Goal: Information Seeking & Learning: Learn about a topic

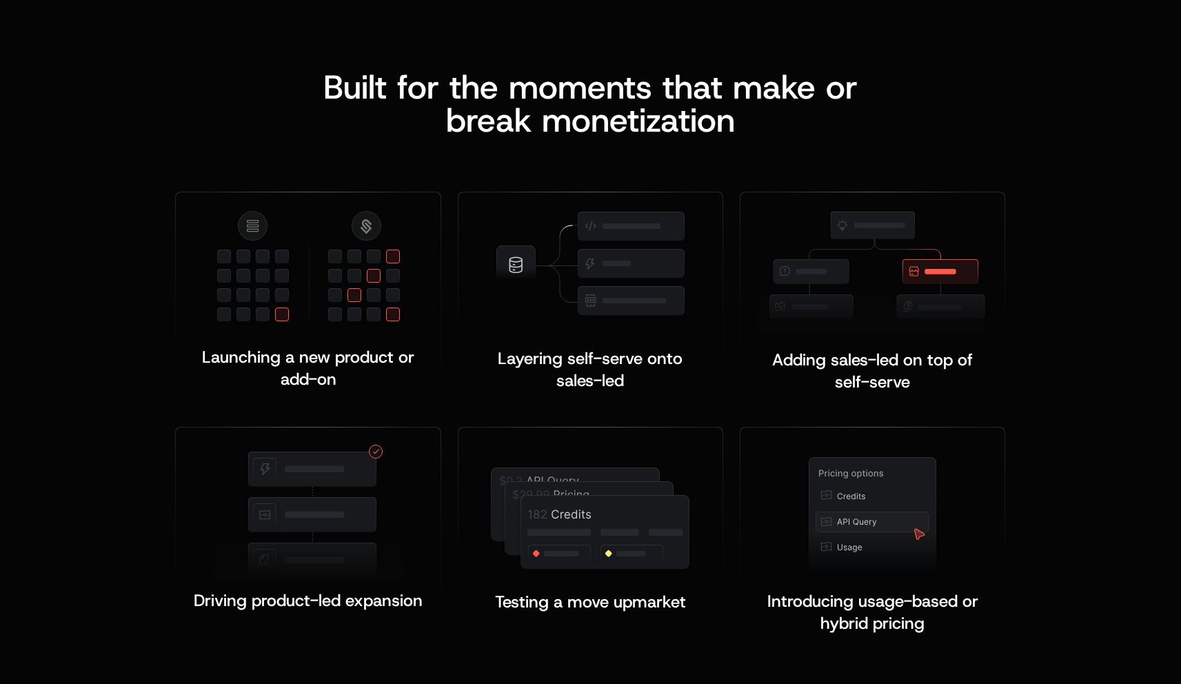
scroll to position [2580, 0]
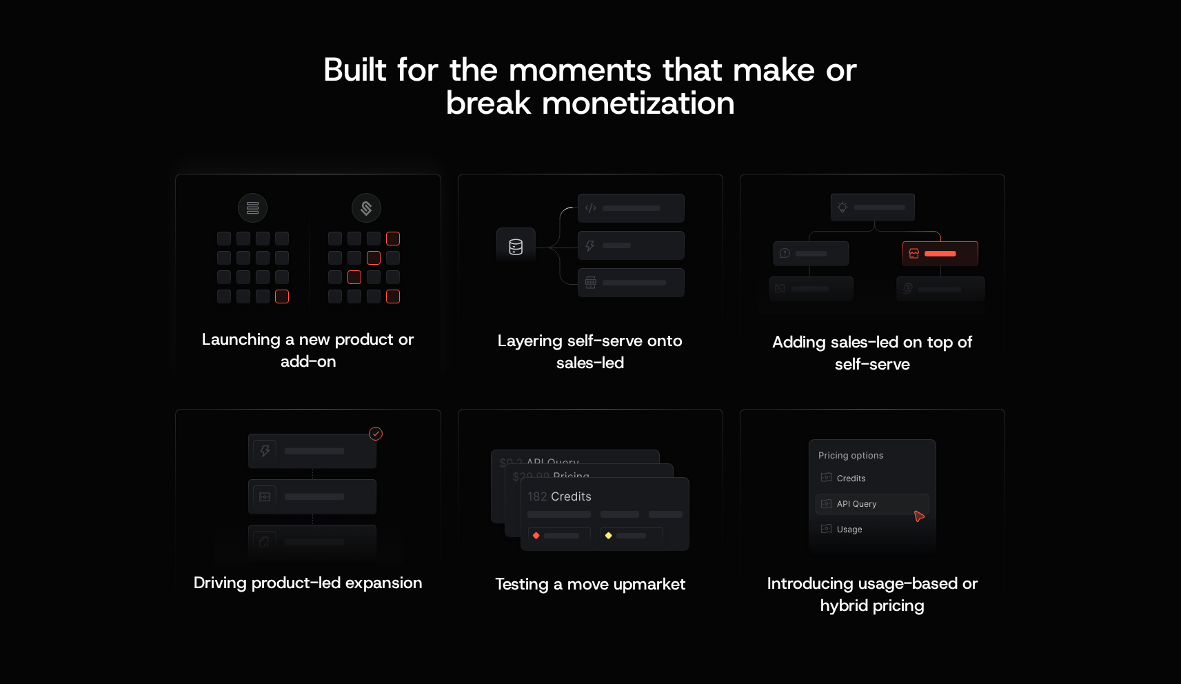
click at [332, 245] on img at bounding box center [309, 254] width 190 height 127
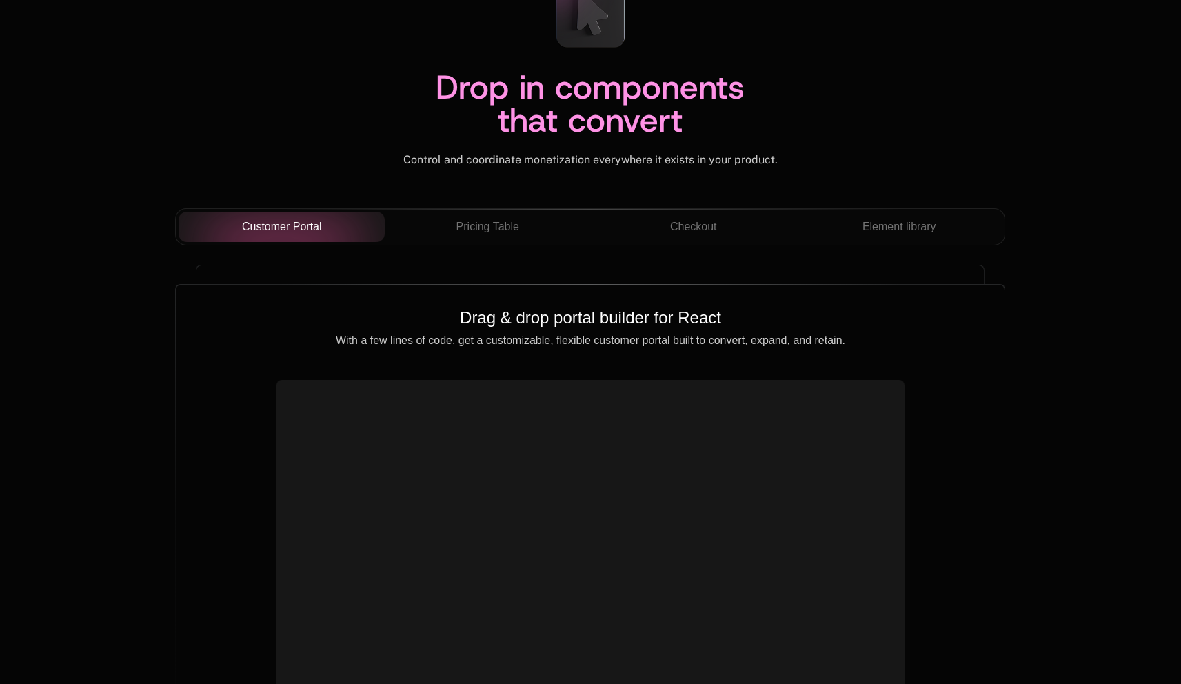
scroll to position [4809, 0]
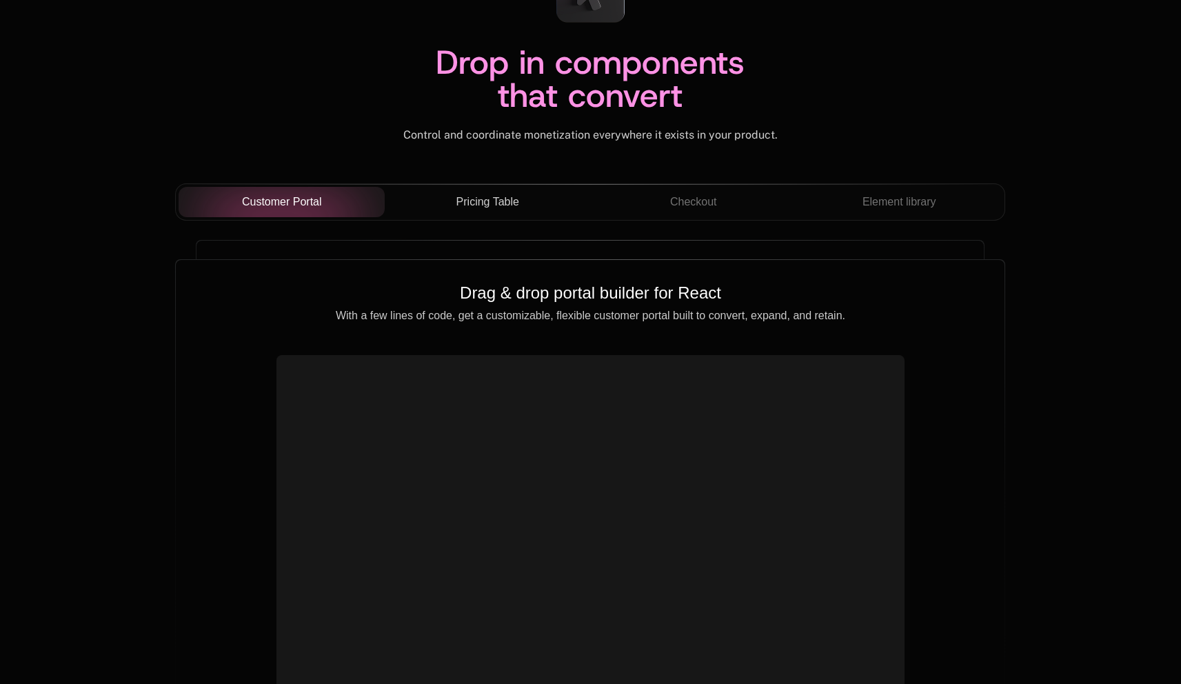
click at [502, 213] on button "Pricing Table" at bounding box center [488, 202] width 206 height 30
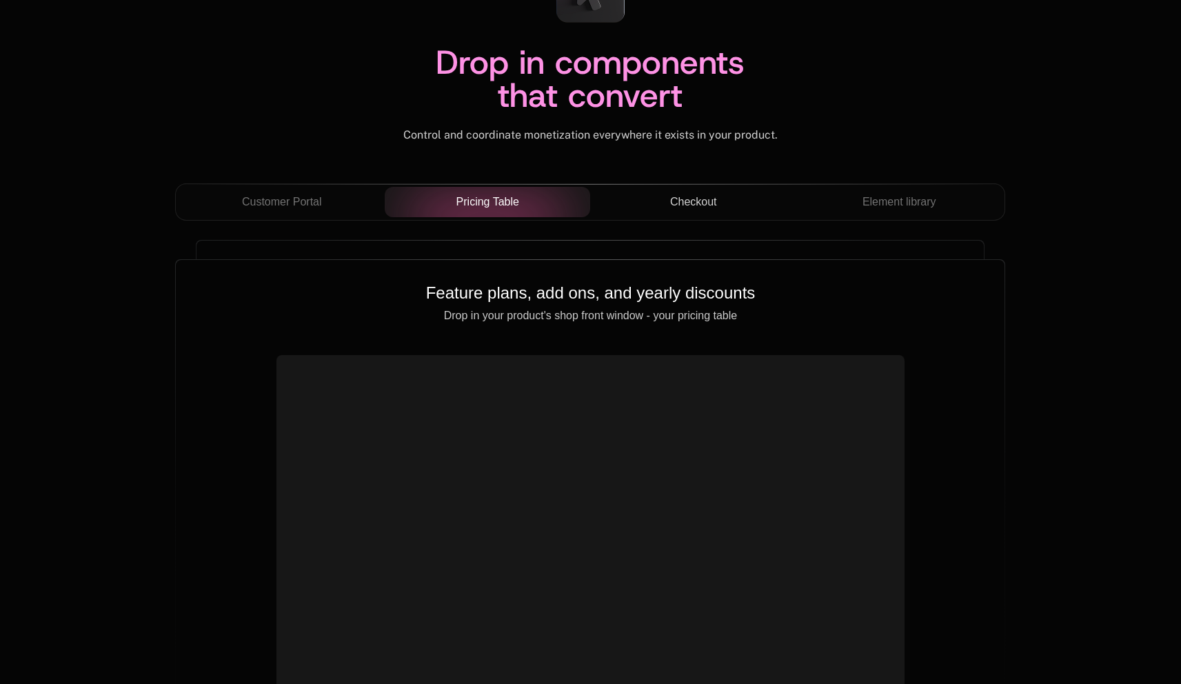
click at [711, 212] on button "Checkout" at bounding box center [693, 202] width 206 height 30
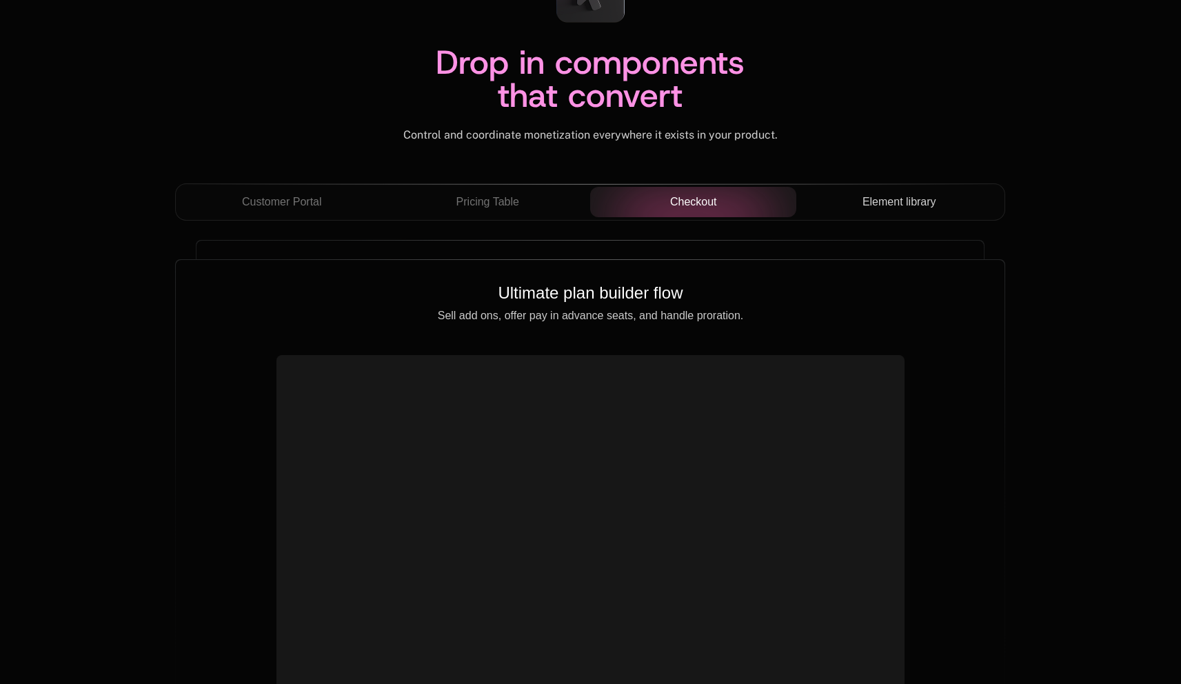
click at [867, 208] on span "Element library" at bounding box center [899, 202] width 74 height 17
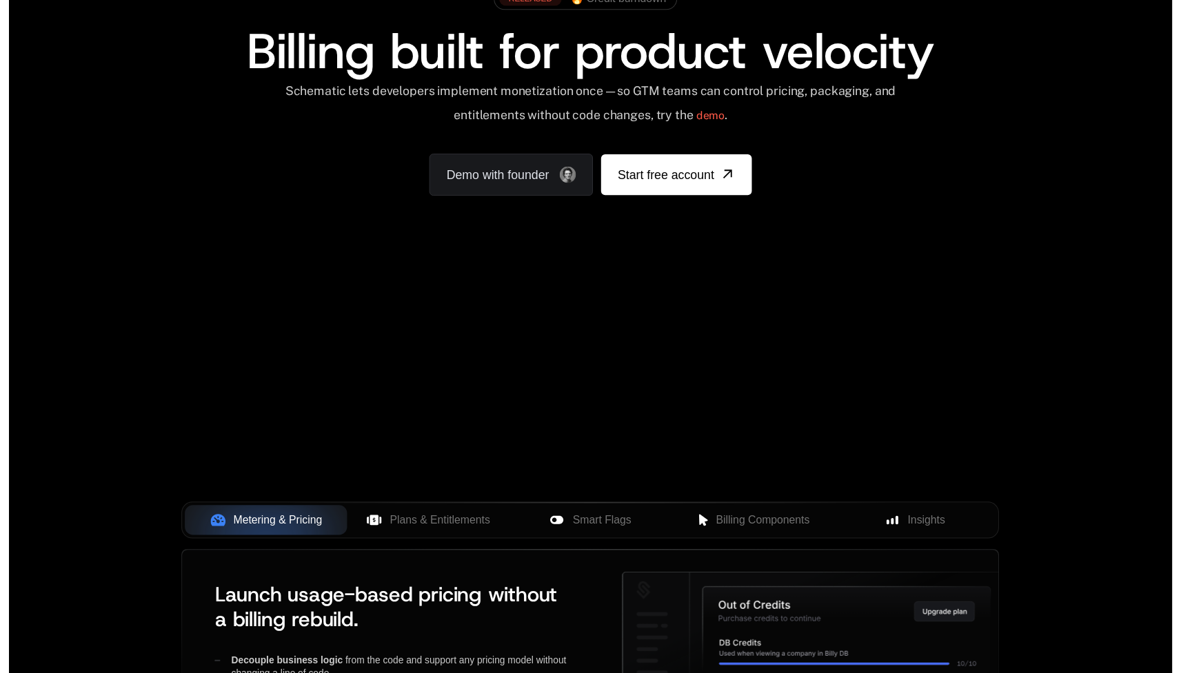
scroll to position [0, 0]
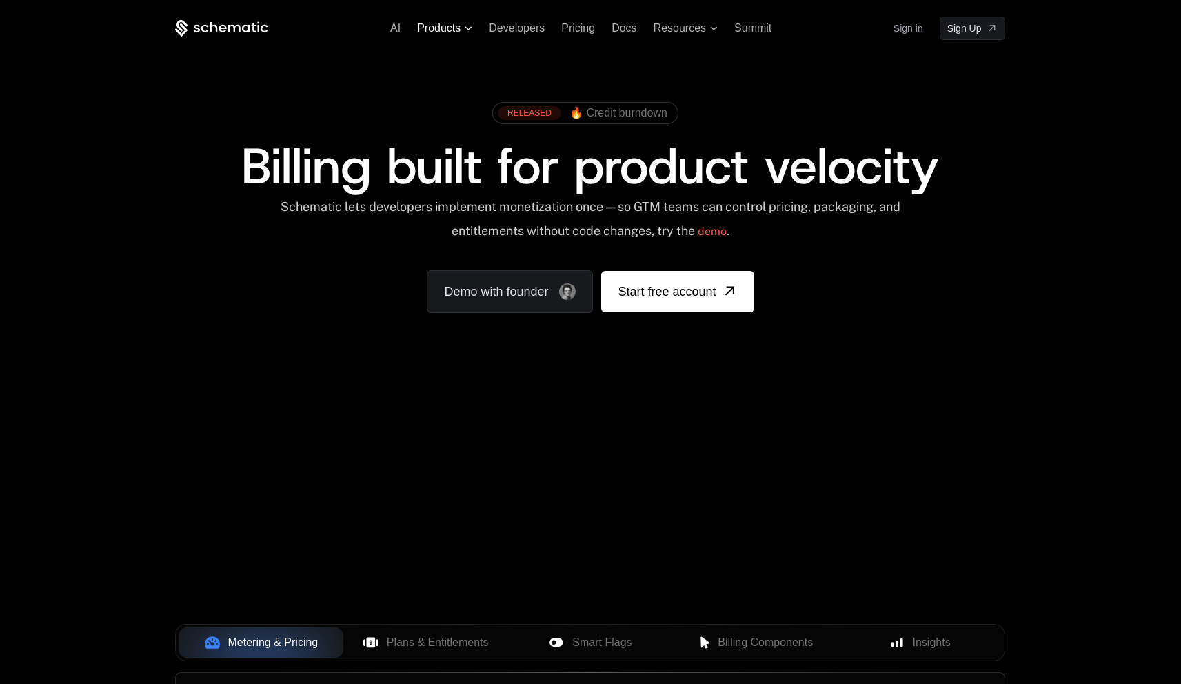
click at [445, 27] on span "Products" at bounding box center [438, 28] width 43 height 12
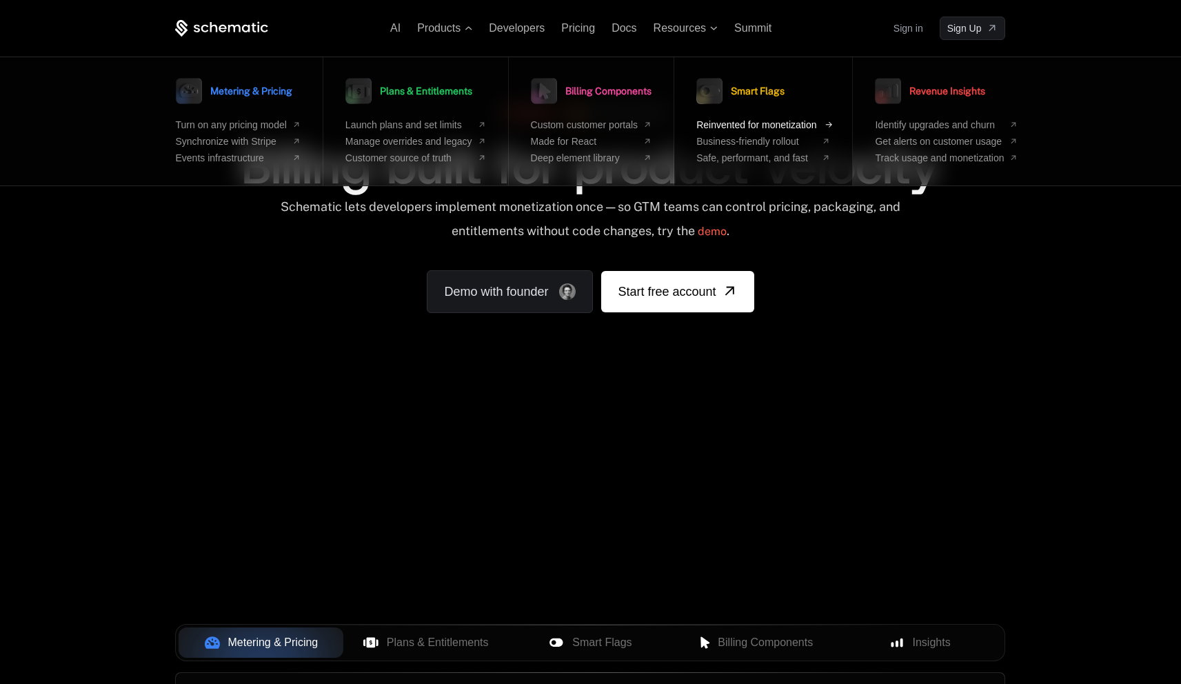
click at [788, 130] on span "Reinvented for monetization" at bounding box center [756, 124] width 120 height 11
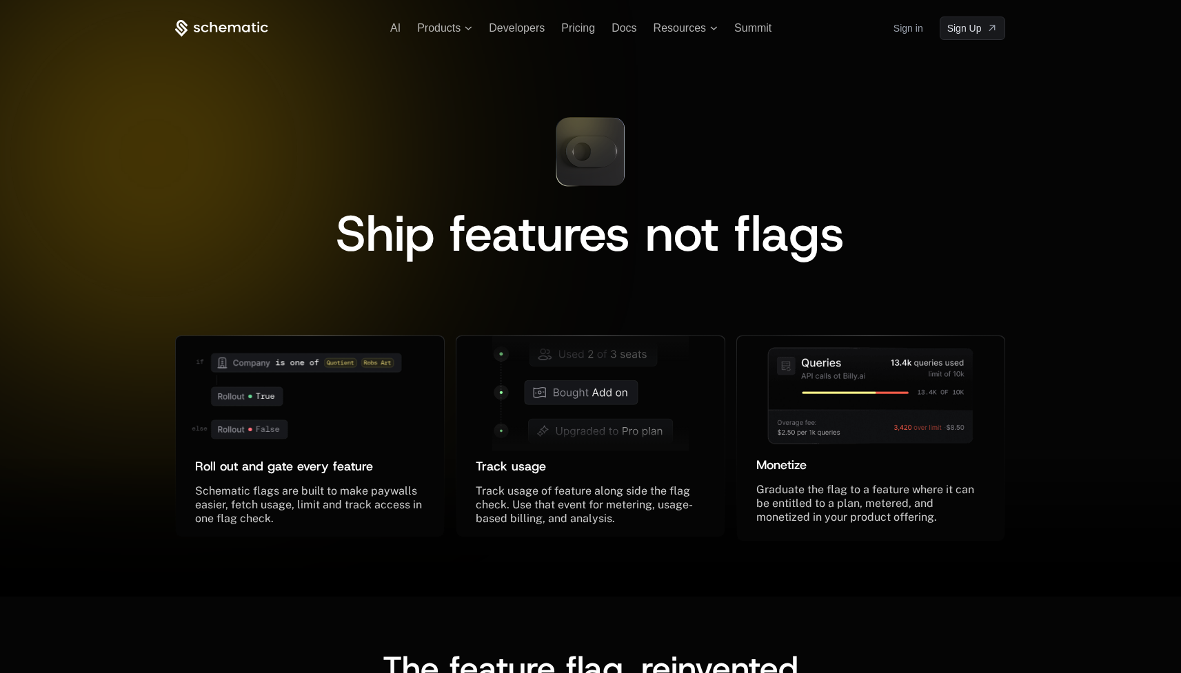
click at [221, 17] on div "AI Products Developers Pricing Docs Resources Summit Sign in Sign Up" at bounding box center [590, 28] width 830 height 23
click at [221, 23] on icon at bounding box center [221, 28] width 93 height 17
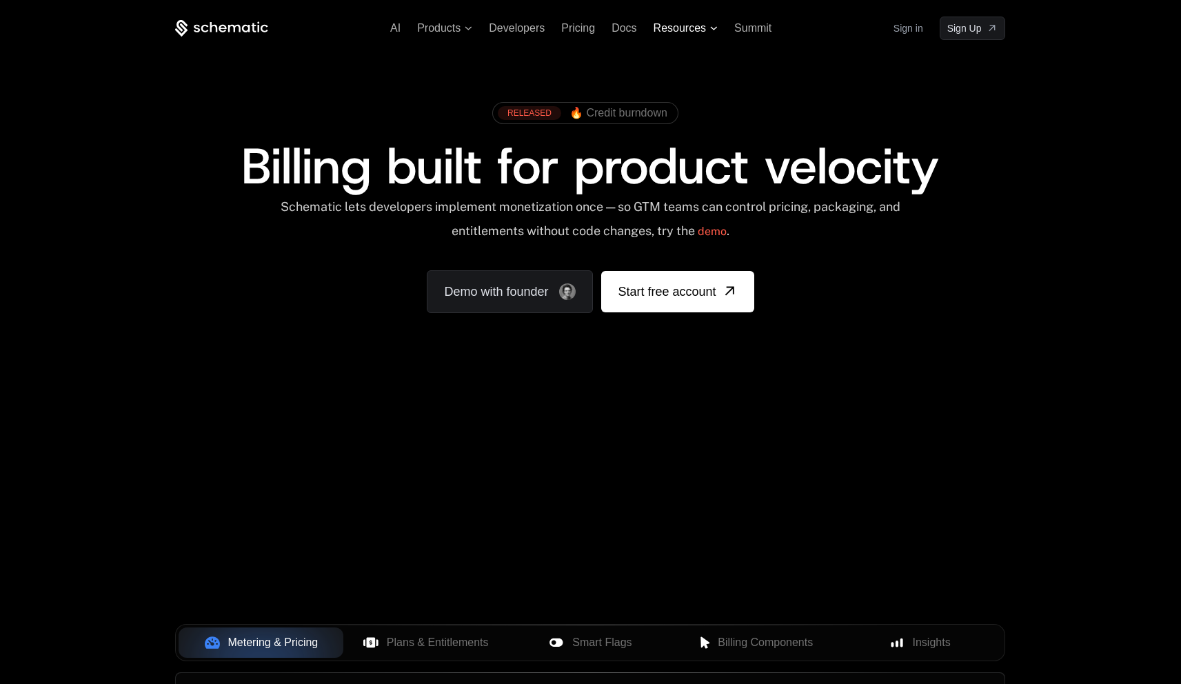
click at [706, 32] on span "Resources" at bounding box center [685, 28] width 64 height 12
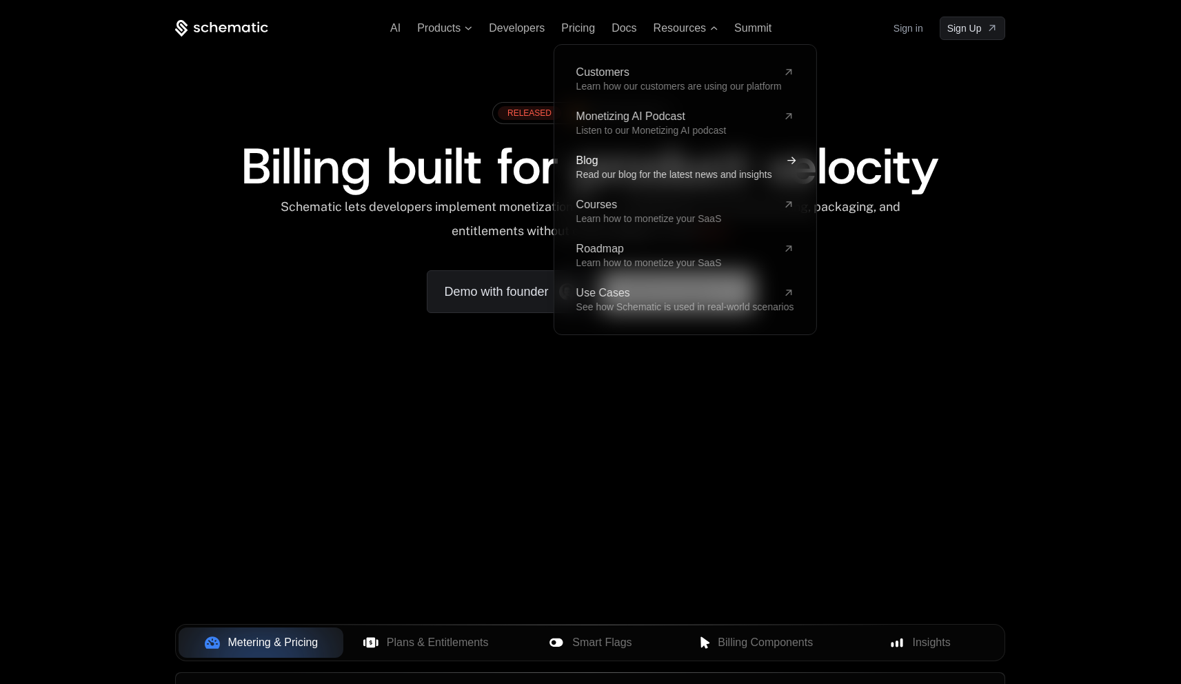
click at [698, 170] on span "Read our blog for the latest news and insights" at bounding box center [673, 174] width 196 height 11
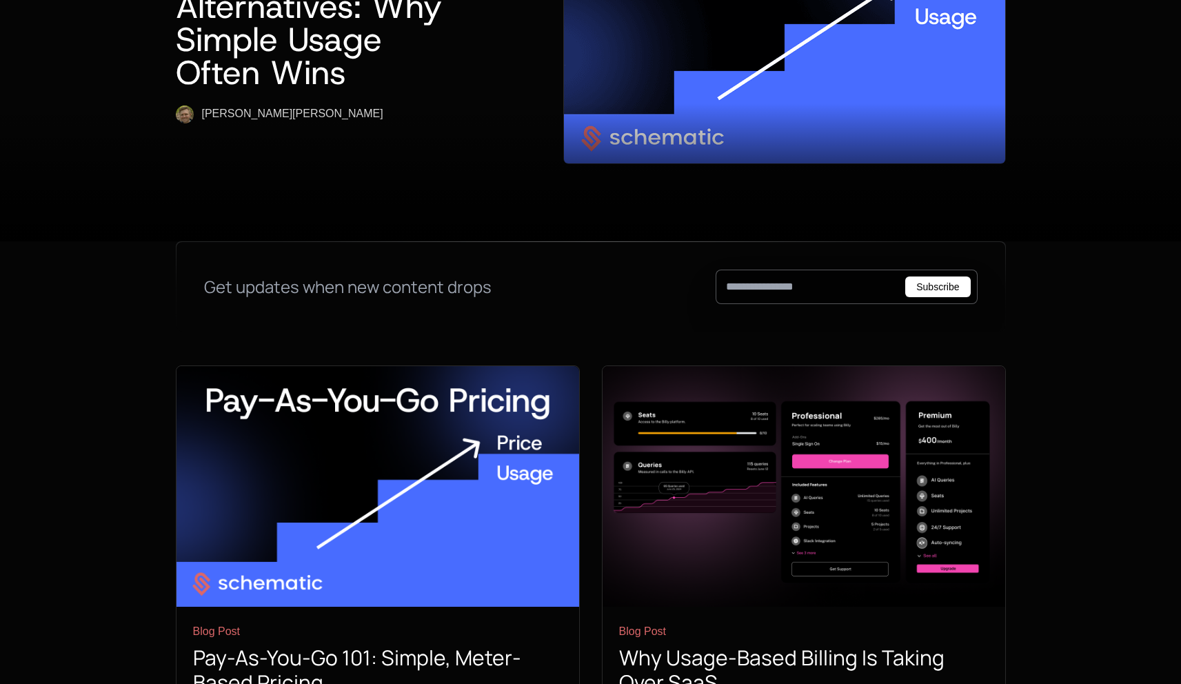
scroll to position [247, 0]
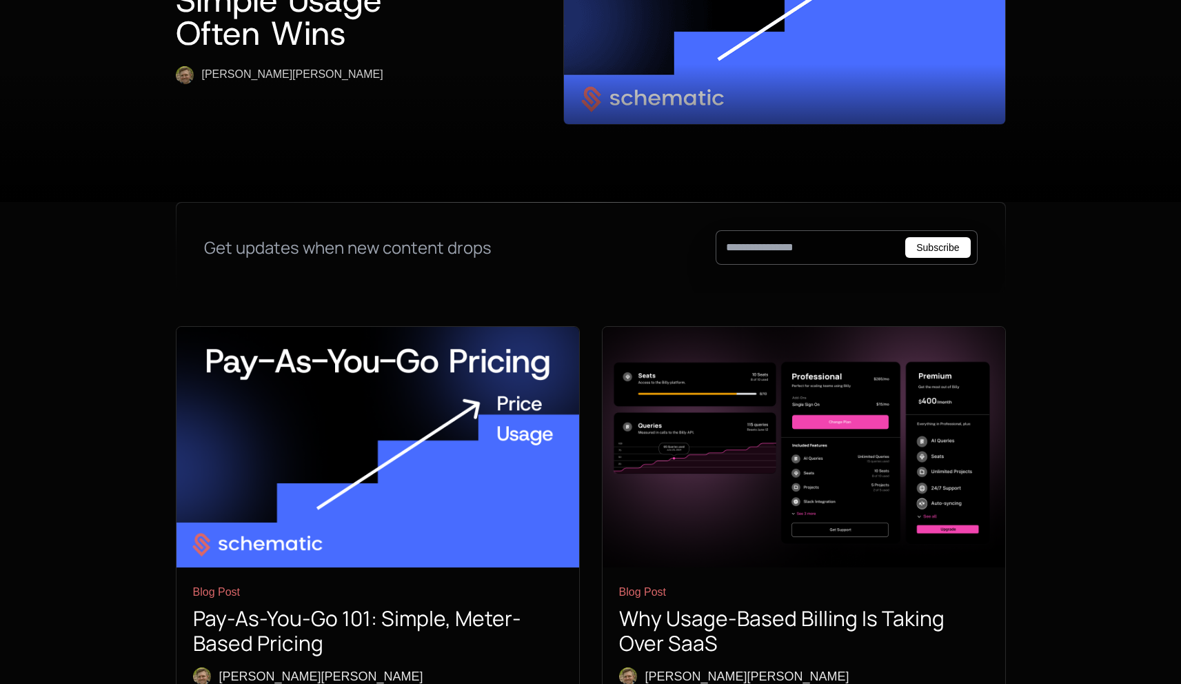
click at [434, 403] on img at bounding box center [377, 447] width 402 height 241
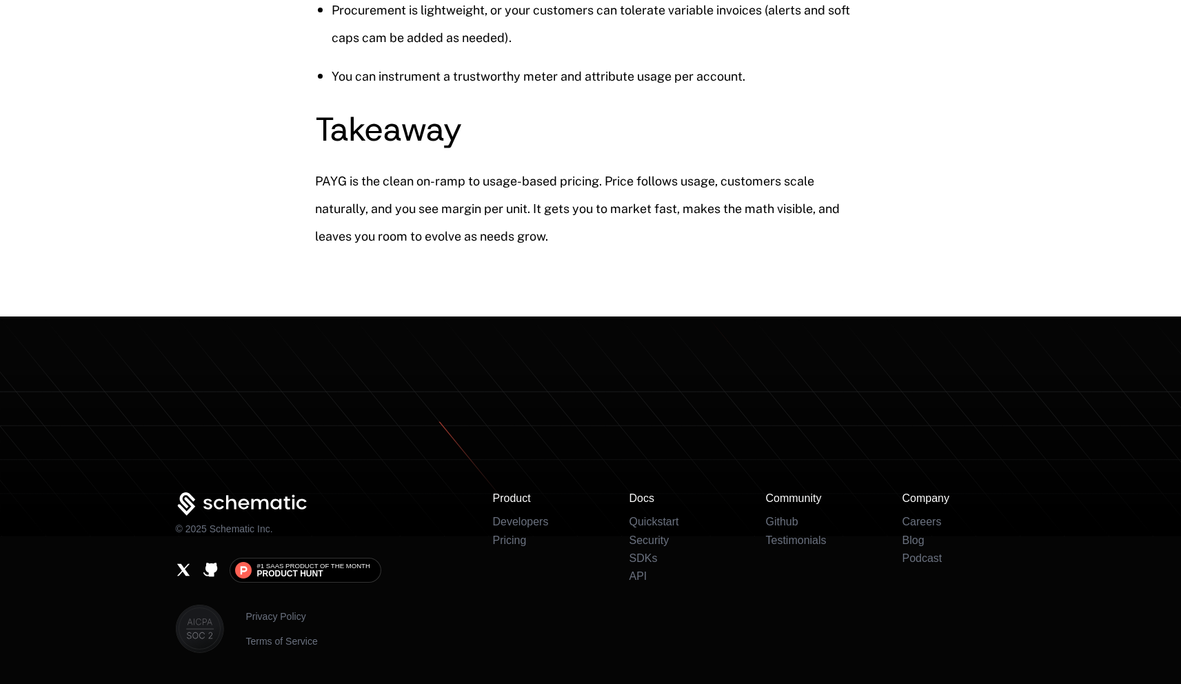
scroll to position [2273, 0]
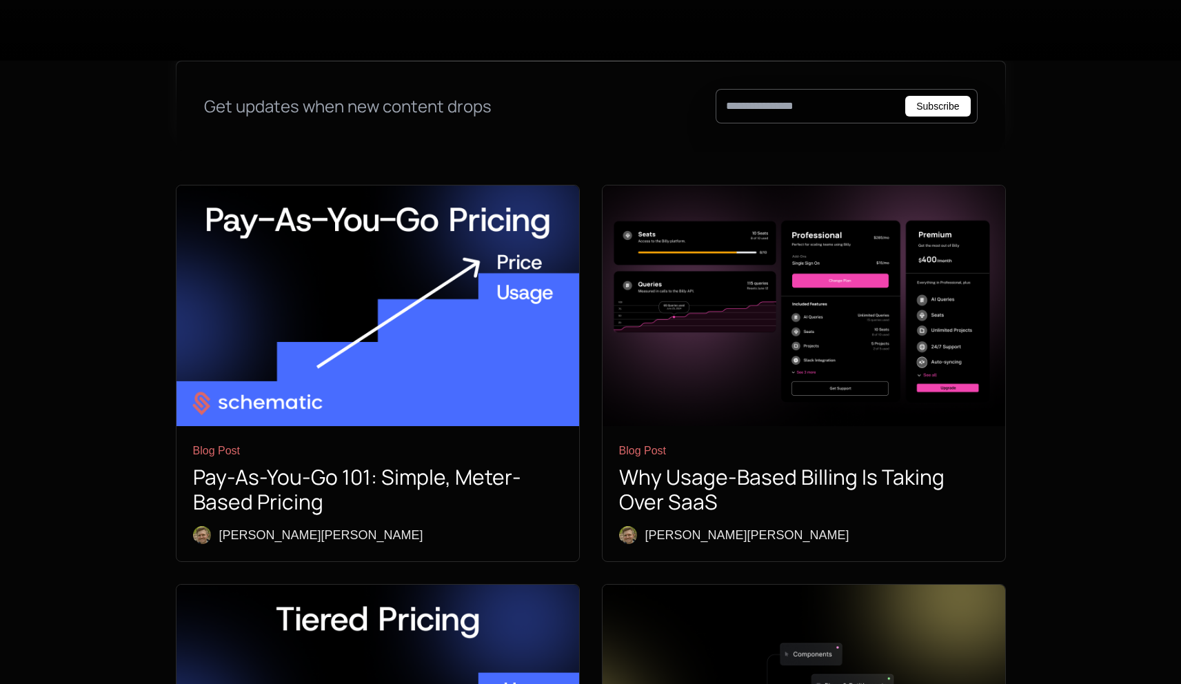
scroll to position [476, 0]
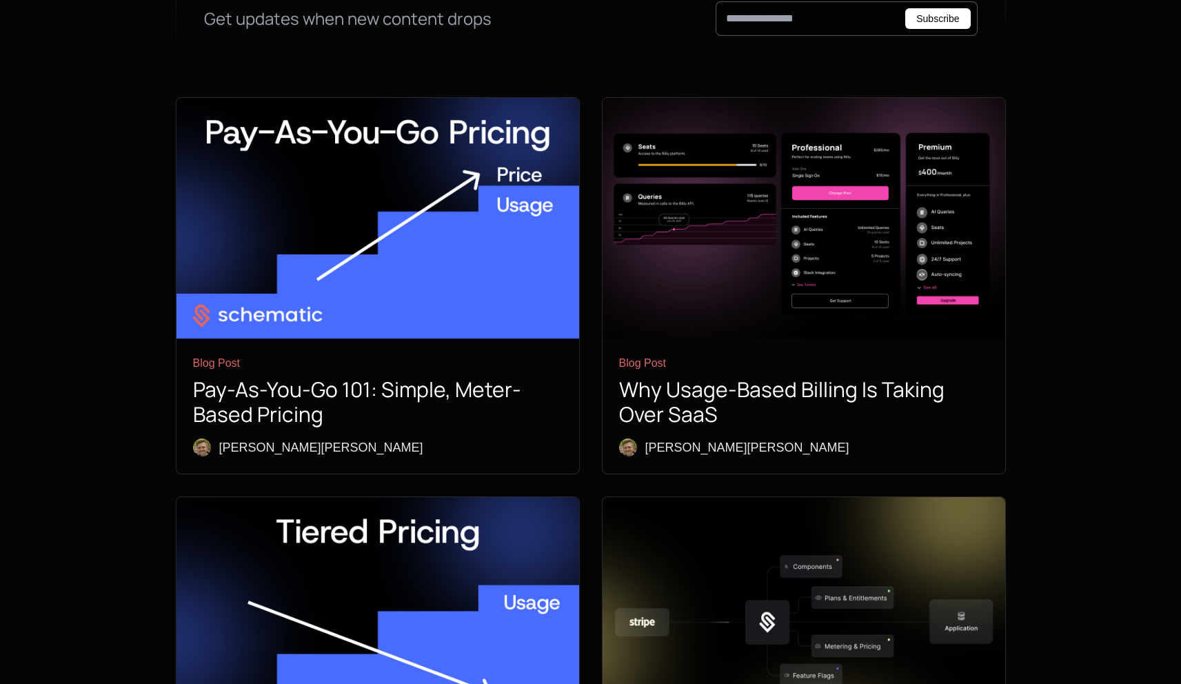
click at [686, 209] on img at bounding box center [803, 218] width 402 height 241
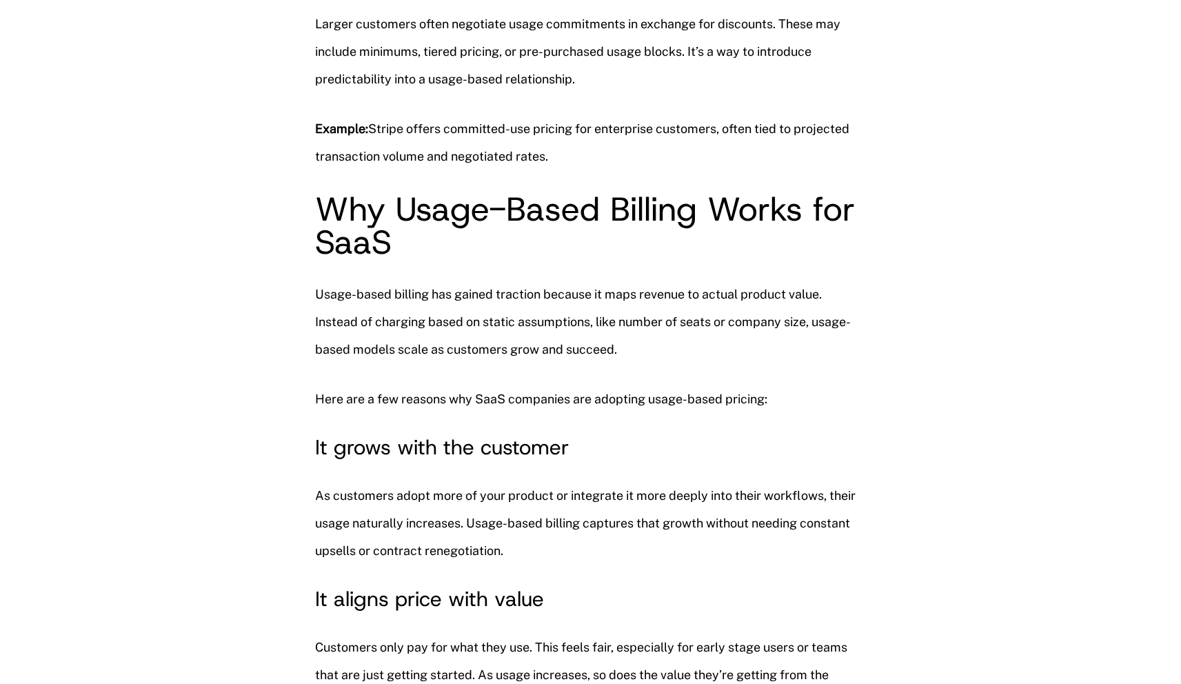
scroll to position [3049, 0]
